Goal: Information Seeking & Learning: Learn about a topic

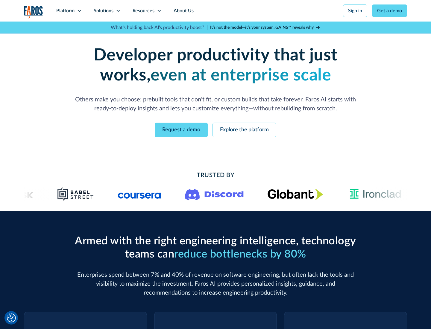
click at [79, 11] on icon at bounding box center [79, 10] width 5 height 5
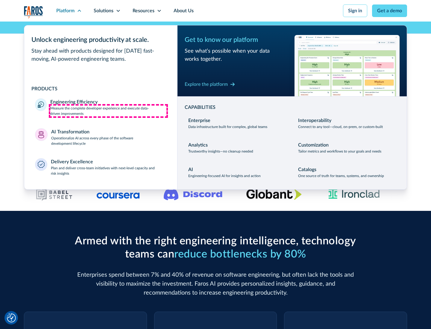
click at [108, 111] on p "Measure the complete developer experience and execute data-driven improvements" at bounding box center [108, 111] width 116 height 11
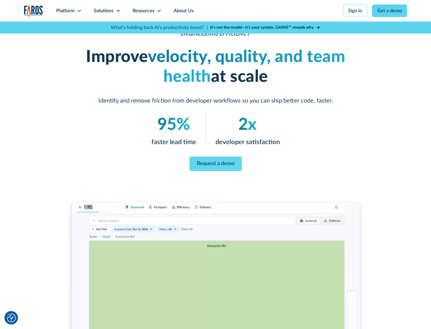
click at [215, 163] on link "Request a demo" at bounding box center [215, 164] width 52 height 15
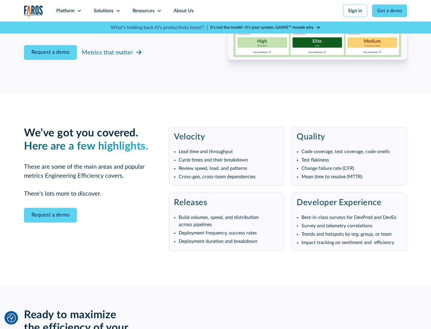
click at [79, 11] on icon at bounding box center [79, 10] width 5 height 5
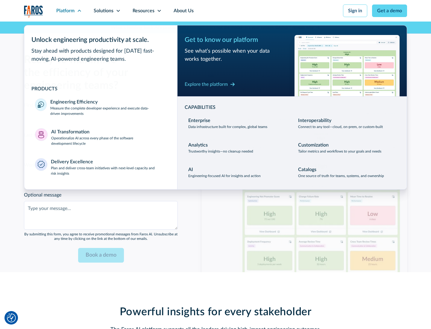
scroll to position [1312, 0]
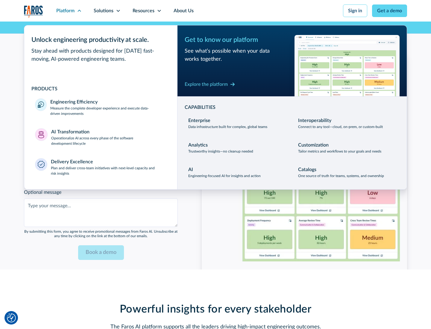
click at [109, 137] on p "Operationalize AI across every phase of the software development lifecycle" at bounding box center [108, 140] width 115 height 11
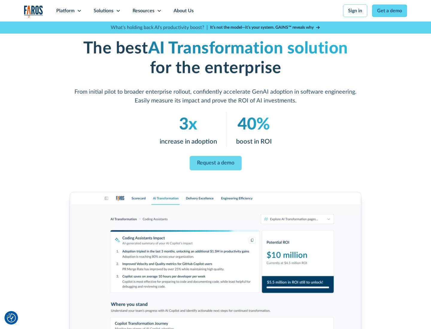
click at [215, 162] on link "Request a demo" at bounding box center [215, 163] width 52 height 14
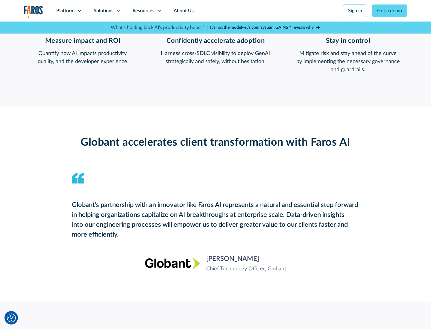
click at [69, 11] on div "Platform" at bounding box center [65, 10] width 18 height 7
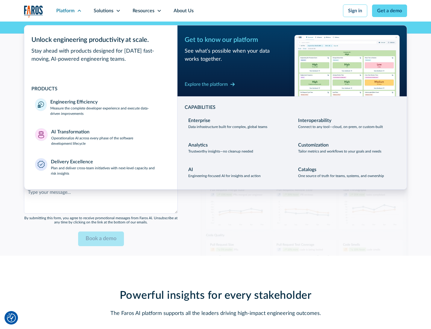
click at [206, 84] on div "Explore the platform" at bounding box center [206, 84] width 43 height 7
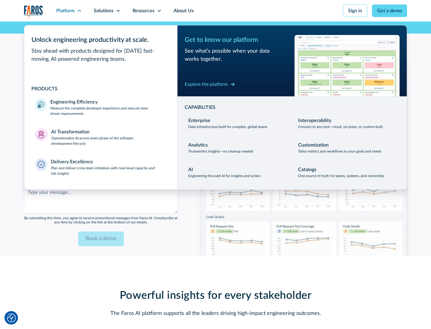
scroll to position [1456, 0]
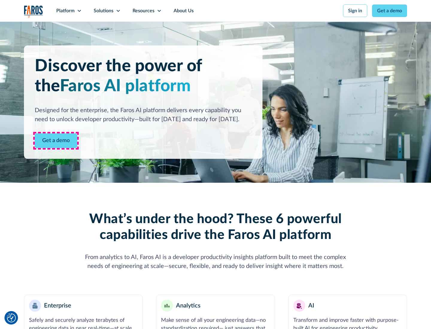
click at [56, 141] on link "Get a demo" at bounding box center [56, 140] width 42 height 15
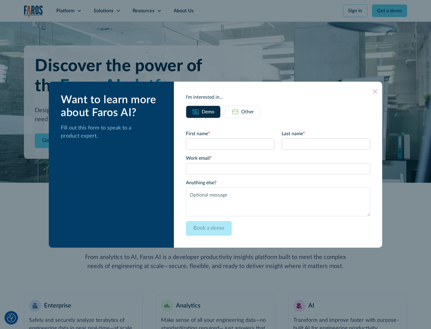
click at [247, 112] on div "Other" at bounding box center [247, 111] width 13 height 7
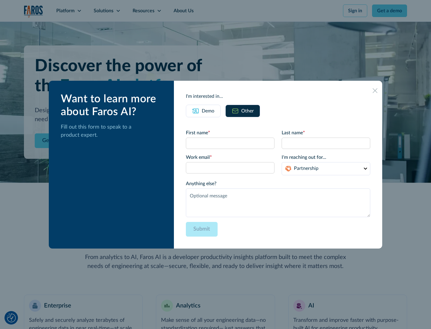
click at [208, 111] on div "Demo" at bounding box center [208, 110] width 13 height 7
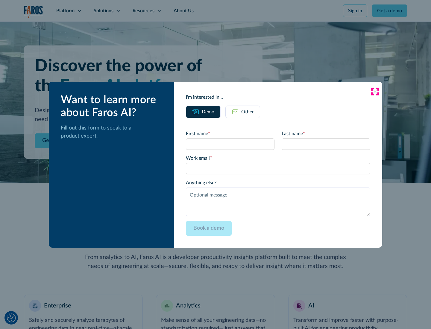
click at [375, 91] on icon at bounding box center [374, 91] width 5 height 5
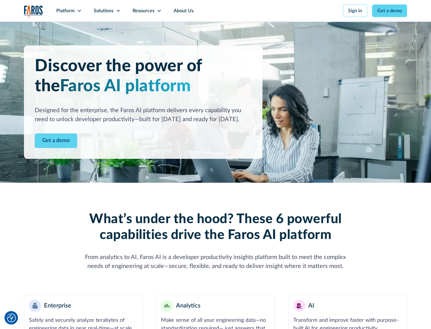
click at [79, 11] on icon at bounding box center [79, 10] width 5 height 5
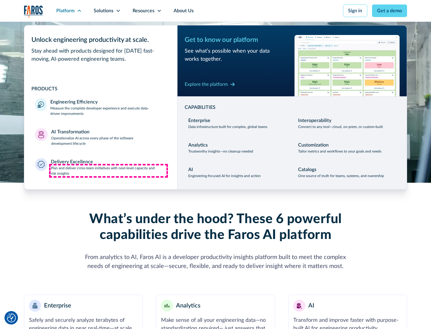
click at [108, 170] on p "Plan and deliver cross-team initiatives with next-level capacity and risk insig…" at bounding box center [109, 170] width 116 height 11
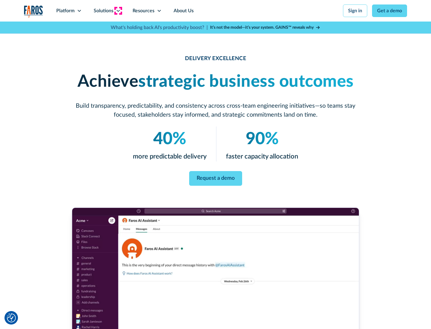
click at [118, 11] on icon at bounding box center [118, 10] width 5 height 5
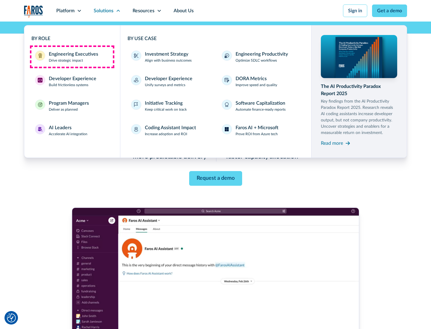
click at [72, 57] on div "Engineering Executives" at bounding box center [73, 54] width 49 height 7
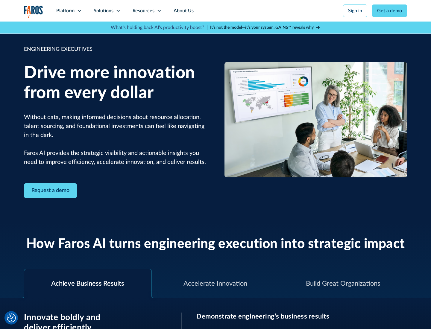
click at [118, 11] on icon at bounding box center [118, 10] width 5 height 5
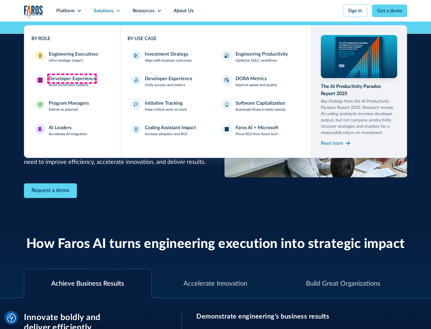
click at [72, 79] on div "Developer Experience" at bounding box center [73, 78] width 48 height 7
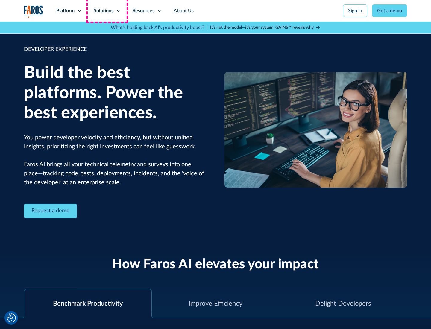
click at [107, 11] on div "Solutions" at bounding box center [104, 10] width 20 height 7
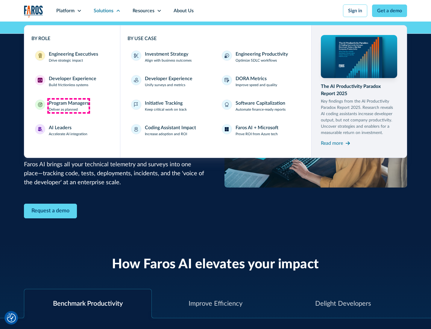
click at [68, 106] on div "Program Managers" at bounding box center [69, 103] width 40 height 7
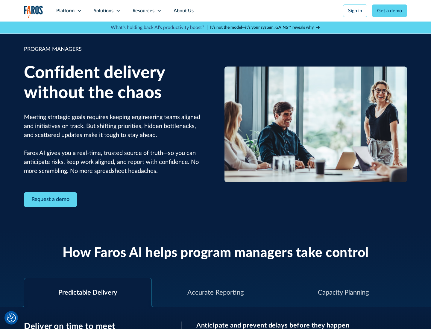
click at [118, 11] on icon at bounding box center [118, 10] width 5 height 5
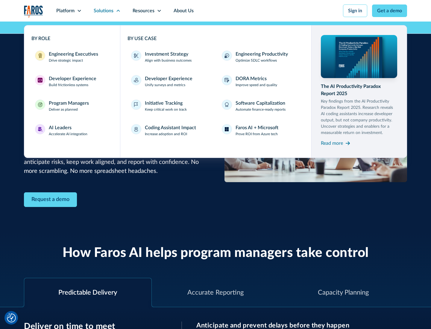
click at [68, 130] on div "AI Leaders" at bounding box center [60, 127] width 23 height 7
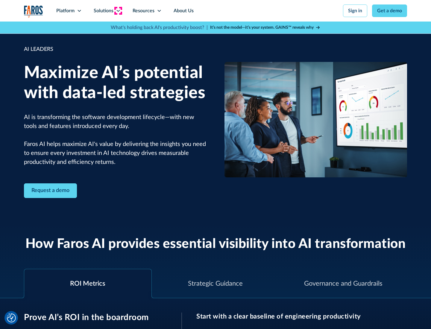
click at [118, 11] on icon at bounding box center [118, 10] width 5 height 5
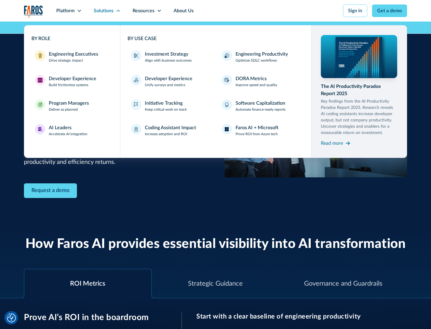
click at [166, 54] on div "Investment Strategy" at bounding box center [166, 54] width 43 height 7
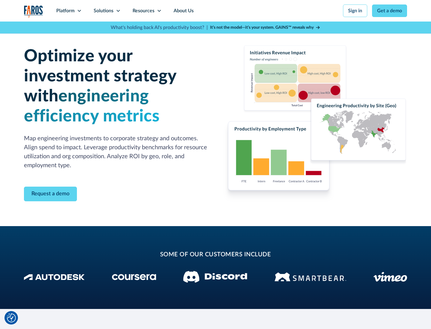
click at [118, 11] on icon at bounding box center [118, 10] width 5 height 5
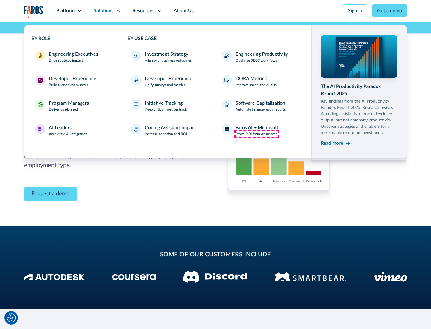
click at [256, 134] on p "Prove ROI from Azure tech" at bounding box center [256, 133] width 42 height 5
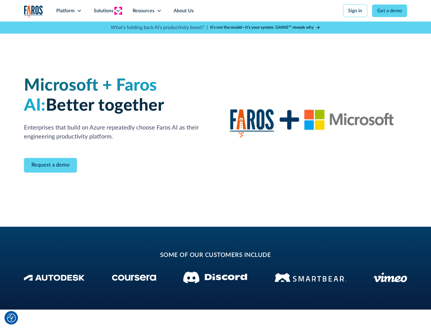
click at [118, 11] on icon at bounding box center [118, 10] width 5 height 5
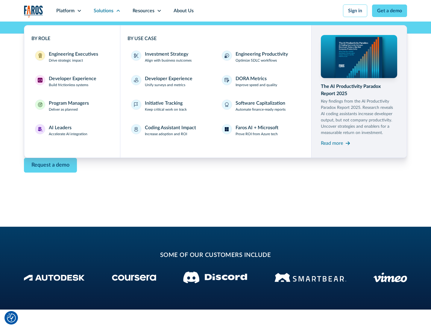
click at [332, 143] on div "Read more" at bounding box center [332, 143] width 22 height 7
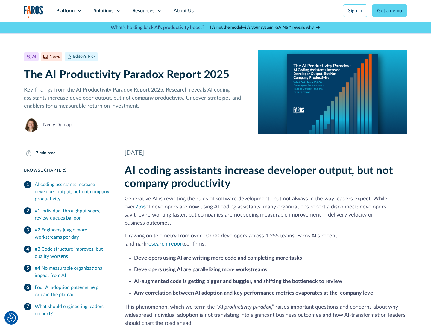
click at [158, 11] on icon at bounding box center [159, 10] width 5 height 5
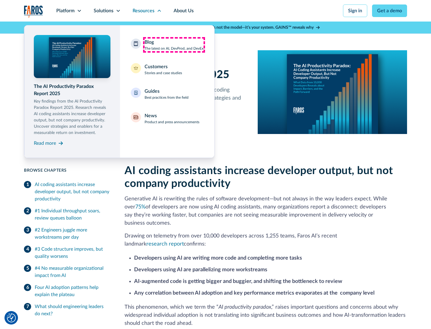
click at [174, 45] on div "Blog The latest on AI, DevProd, and DevEx" at bounding box center [173, 45] width 59 height 13
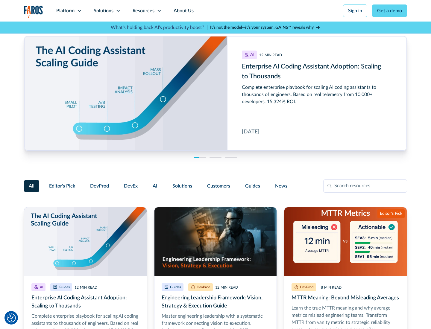
click at [389, 11] on link "Get a demo" at bounding box center [389, 10] width 35 height 13
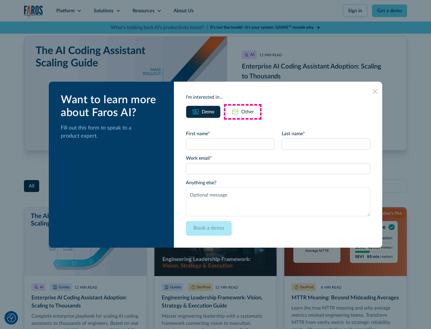
click at [243, 112] on div "Other" at bounding box center [247, 111] width 13 height 7
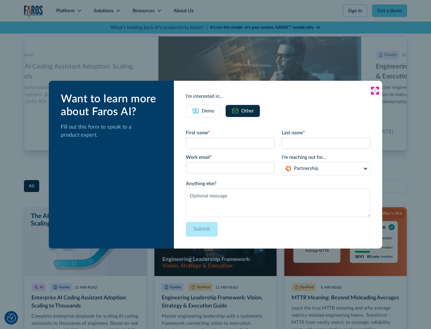
click at [375, 90] on icon at bounding box center [374, 90] width 5 height 5
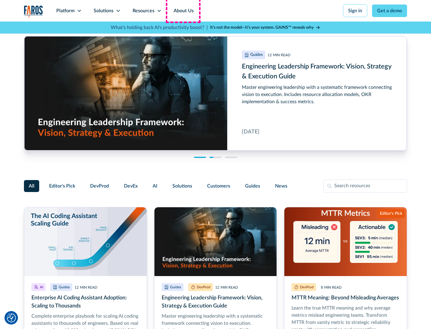
click at [183, 11] on link "About Us" at bounding box center [183, 11] width 32 height 22
